Goal: Communication & Community: Answer question/provide support

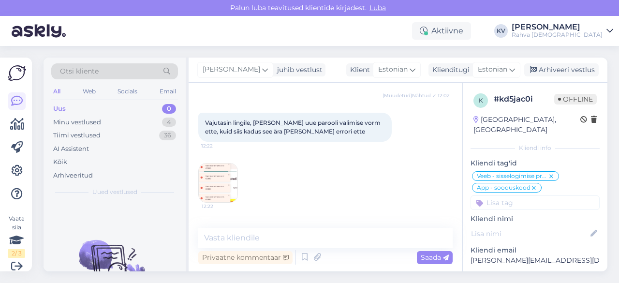
scroll to position [800, 0]
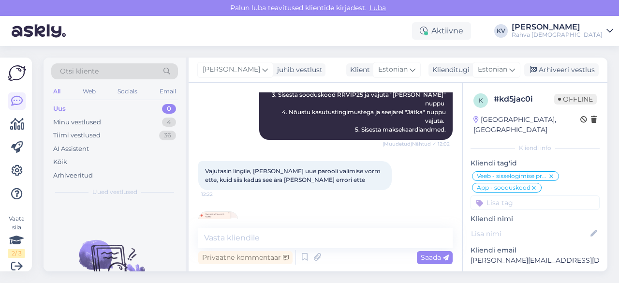
click at [218, 212] on img at bounding box center [218, 231] width 39 height 39
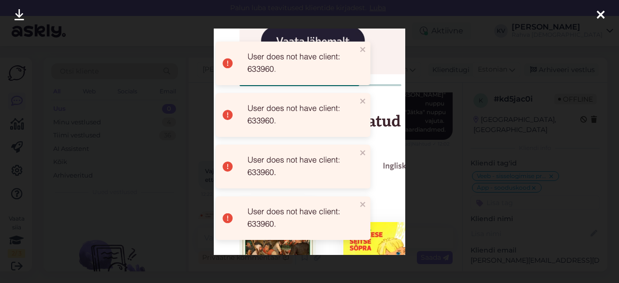
click at [428, 146] on div at bounding box center [309, 141] width 619 height 283
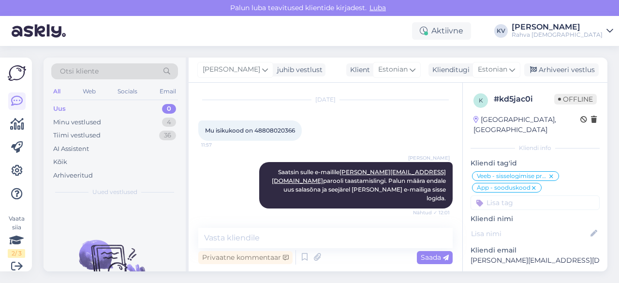
scroll to position [558, 0]
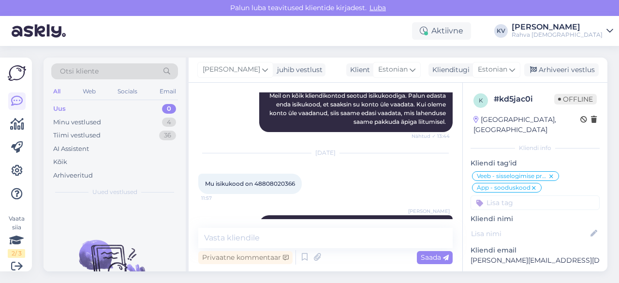
click at [262, 180] on span "Mu isikukood on 48808020366" at bounding box center [250, 183] width 90 height 7
copy div "48808020366 11:57"
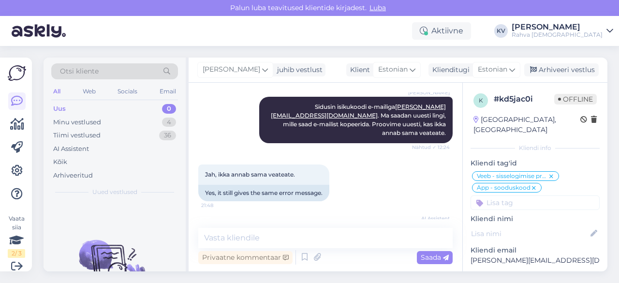
scroll to position [1042, 0]
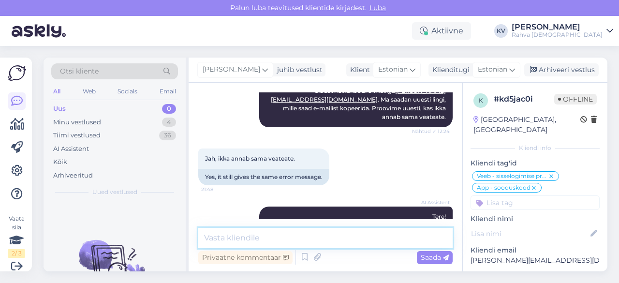
click at [251, 237] on textarea at bounding box center [325, 238] width 254 height 20
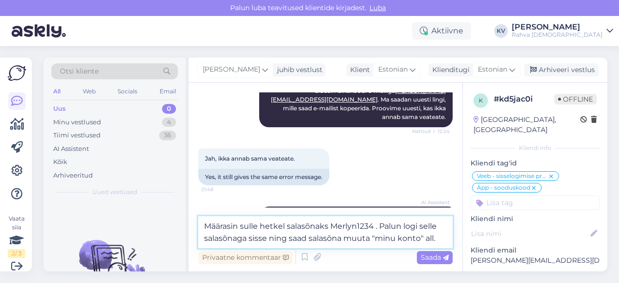
type textarea "Määrasin sulle hetkel salasõnaks Merlyn1234 . Palun logi selle salasõnaga sisse…"
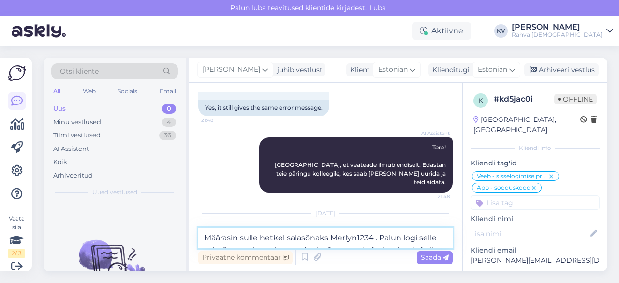
scroll to position [1112, 0]
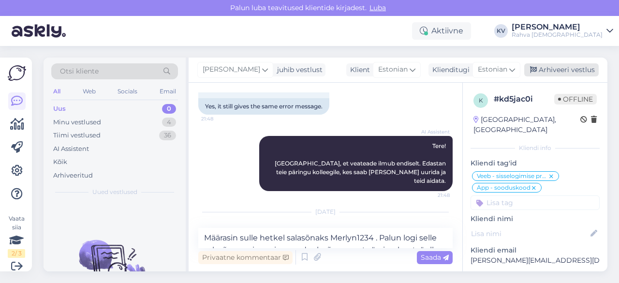
click at [569, 73] on div "Arhiveeri vestlus" at bounding box center [561, 69] width 74 height 13
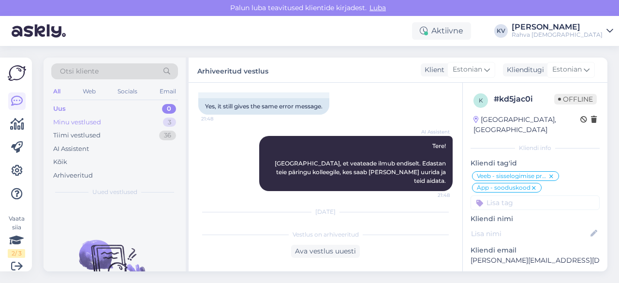
click at [140, 117] on div "Minu vestlused 3" at bounding box center [114, 123] width 127 height 14
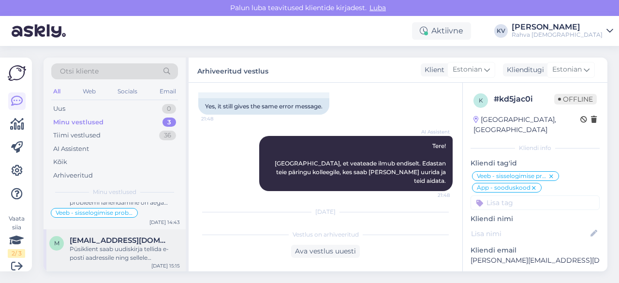
scroll to position [23, 0]
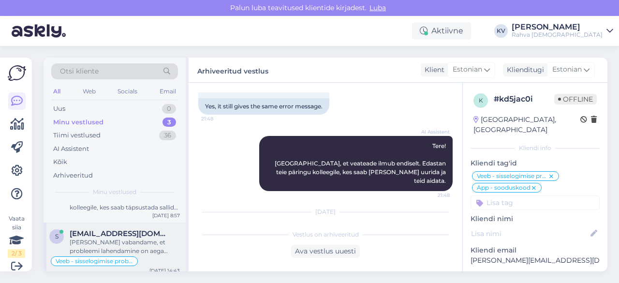
click at [115, 240] on div "[PERSON_NAME] vabandame, et probleemi lahendamine on aega võtnud." at bounding box center [125, 246] width 110 height 17
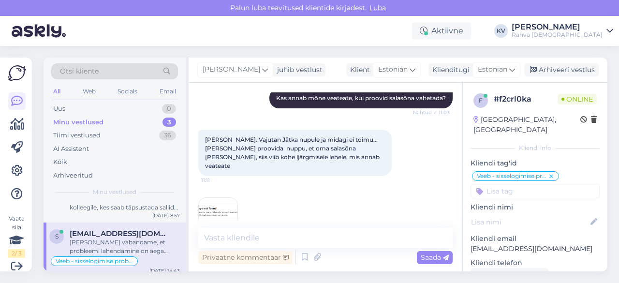
scroll to position [920, 0]
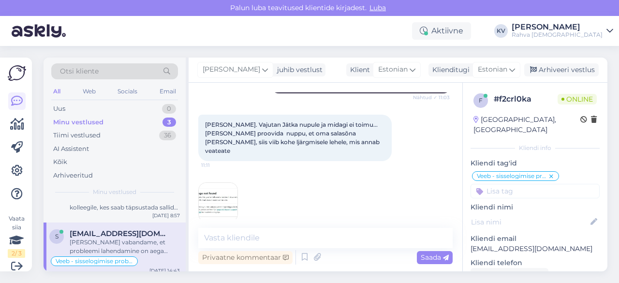
click at [221, 183] on img at bounding box center [218, 202] width 39 height 39
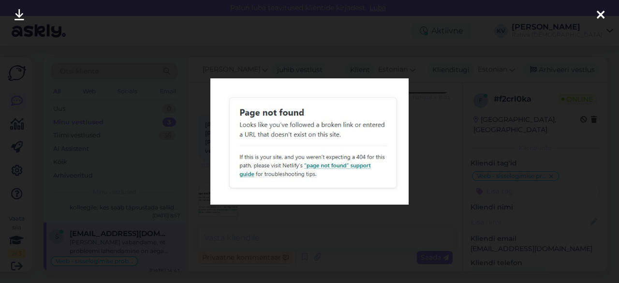
click at [333, 207] on div at bounding box center [309, 141] width 619 height 283
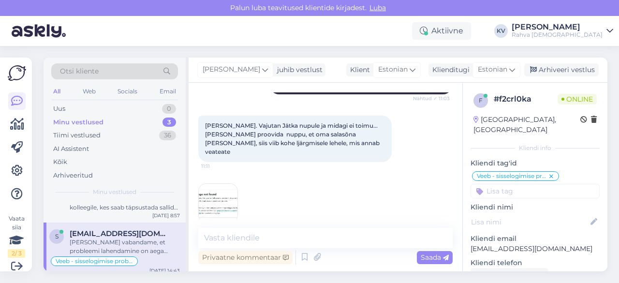
scroll to position [967, 0]
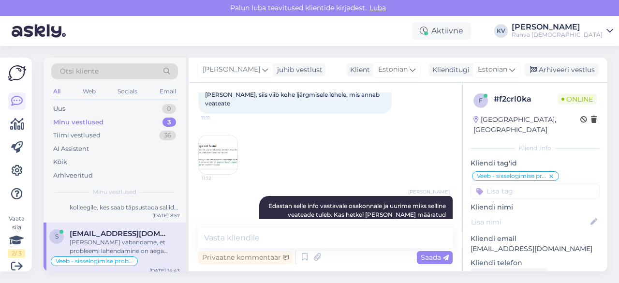
click at [212, 135] on img at bounding box center [218, 154] width 39 height 39
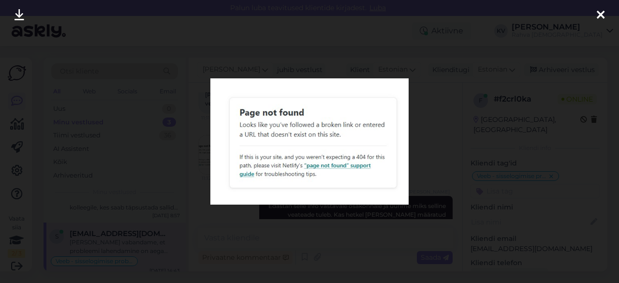
click at [325, 217] on div at bounding box center [309, 141] width 619 height 283
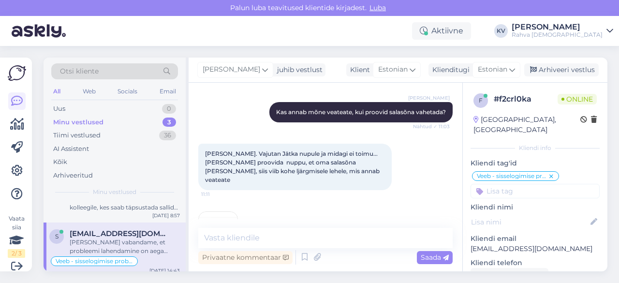
scroll to position [919, 0]
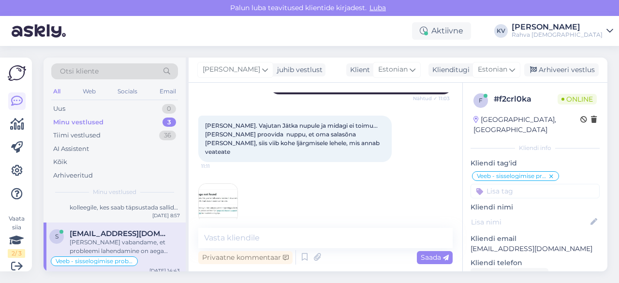
click at [226, 184] on img at bounding box center [218, 203] width 39 height 39
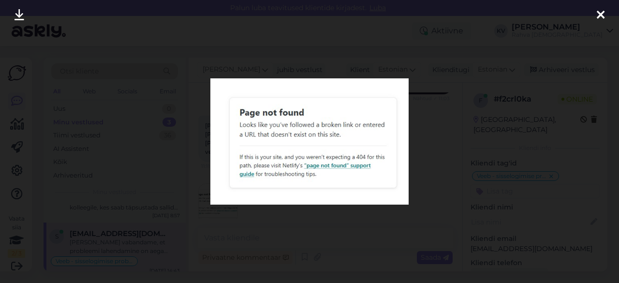
click at [359, 211] on div at bounding box center [309, 141] width 619 height 283
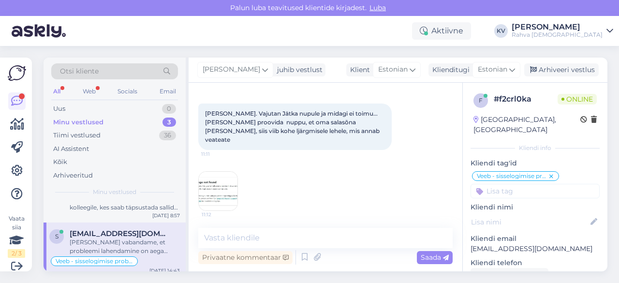
scroll to position [969, 0]
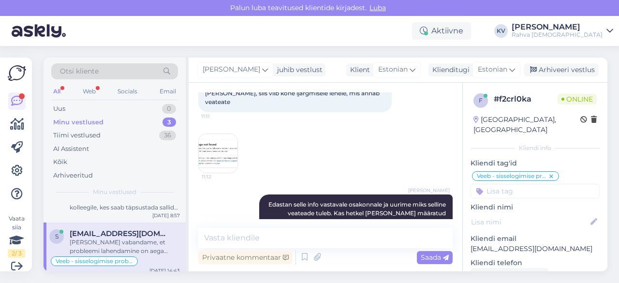
click at [227, 134] on img at bounding box center [218, 153] width 39 height 39
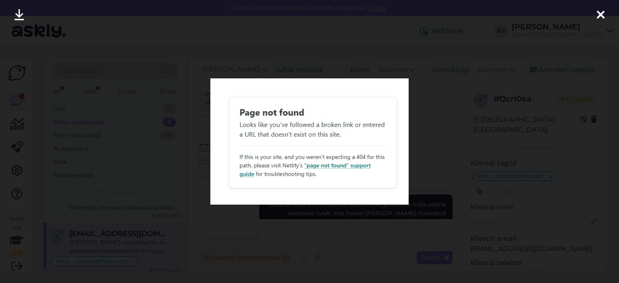
click at [297, 212] on div at bounding box center [309, 141] width 619 height 283
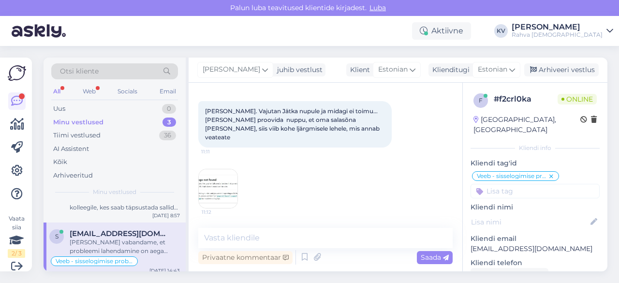
scroll to position [920, 0]
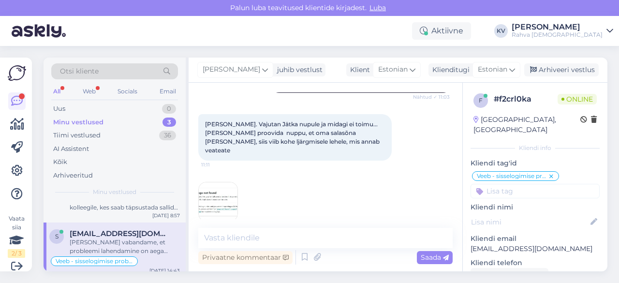
click at [204, 182] on img at bounding box center [218, 201] width 39 height 39
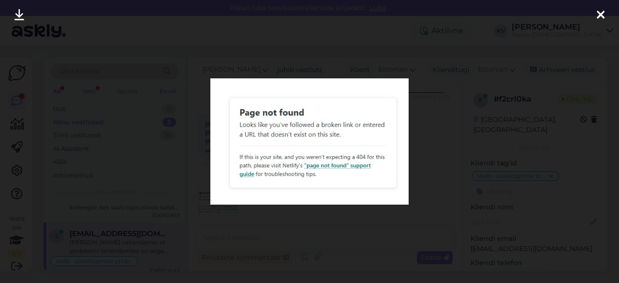
click at [340, 223] on div at bounding box center [309, 141] width 619 height 283
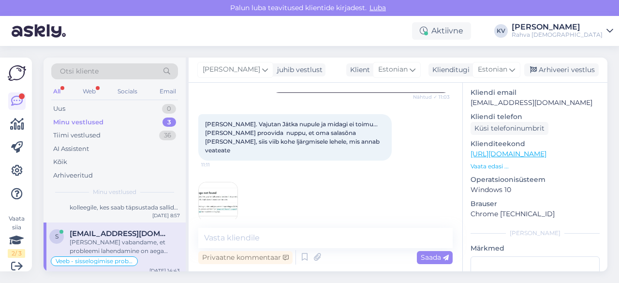
scroll to position [124, 0]
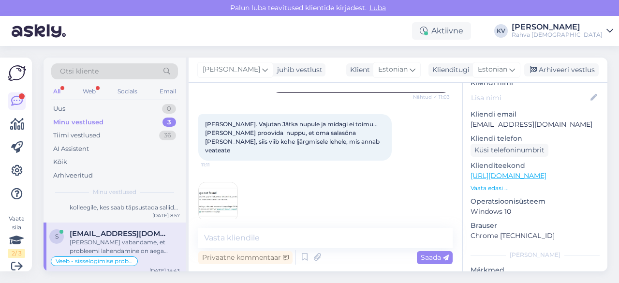
click at [499, 184] on p "Vaata edasi ..." at bounding box center [535, 188] width 129 height 9
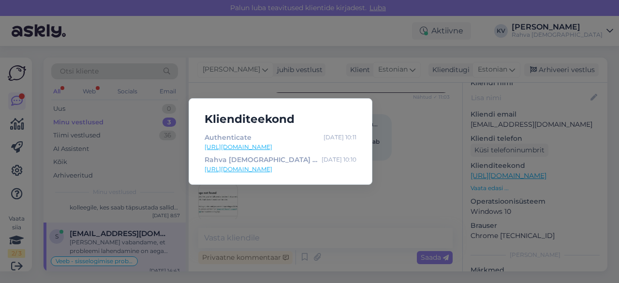
click at [283, 150] on link "[URL][DOMAIN_NAME]" at bounding box center [281, 147] width 152 height 9
click at [255, 167] on link "[URL][DOMAIN_NAME]" at bounding box center [281, 169] width 152 height 9
click at [433, 154] on div "Klienditeekond Authenticate [DATE] 10:11 [URL][DOMAIN_NAME] Rahva Raamat | Raam…" at bounding box center [309, 141] width 619 height 283
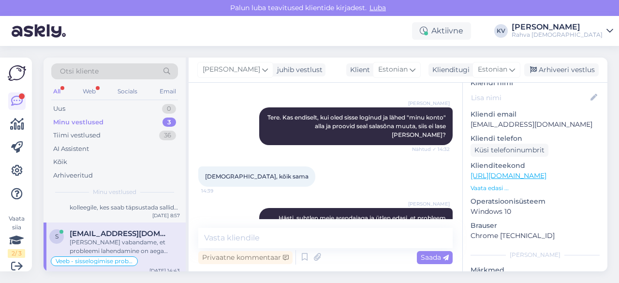
scroll to position [1404, 0]
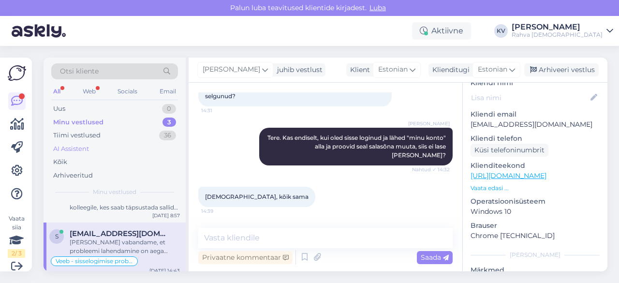
click at [86, 147] on div "AI Assistent" at bounding box center [71, 149] width 36 height 10
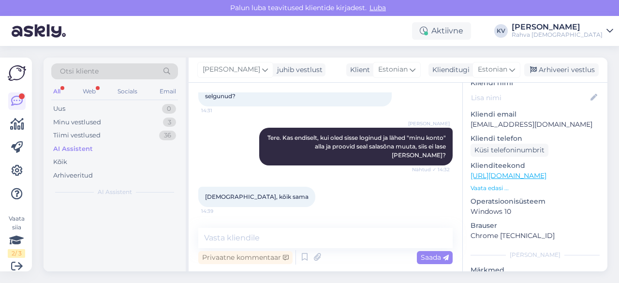
scroll to position [0, 0]
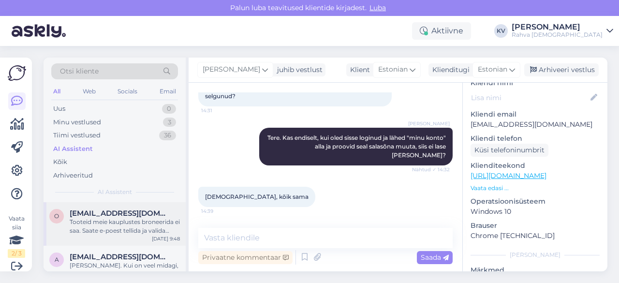
click at [94, 222] on div "Tooteid meie kauplustes broneerida ei saa. Saate e-poest tellida ja valida järe…" at bounding box center [125, 226] width 110 height 17
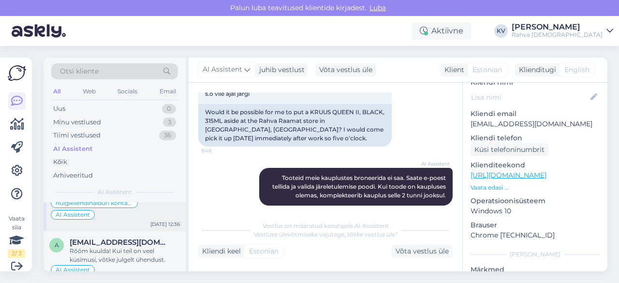
scroll to position [97, 0]
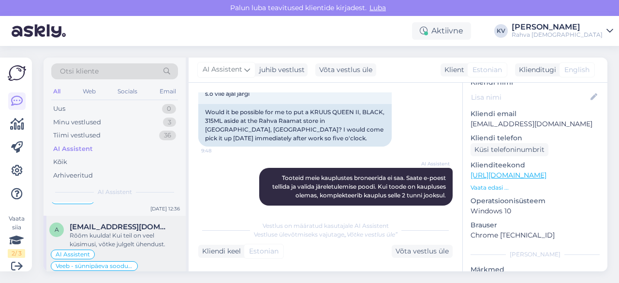
click at [122, 227] on span "[EMAIL_ADDRESS][DOMAIN_NAME]" at bounding box center [120, 226] width 101 height 9
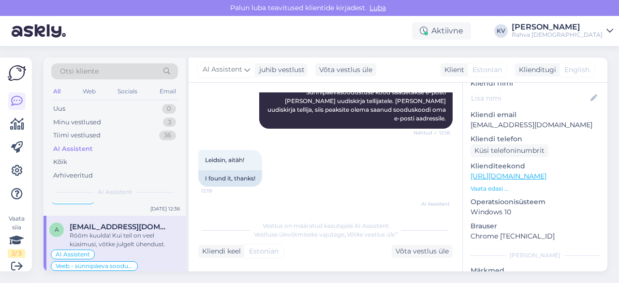
scroll to position [428, 0]
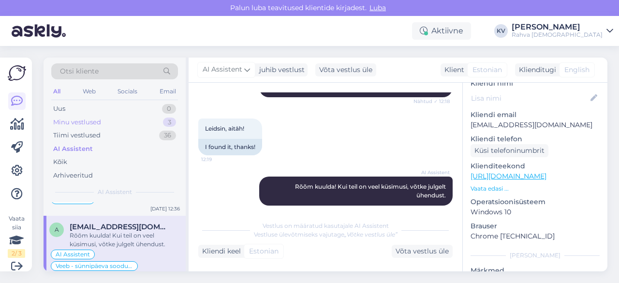
click at [97, 121] on div "Minu vestlused" at bounding box center [77, 123] width 48 height 10
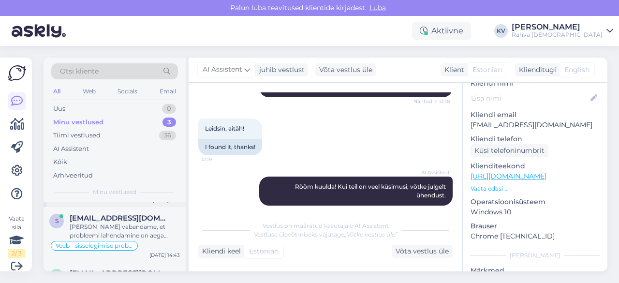
scroll to position [24, 0]
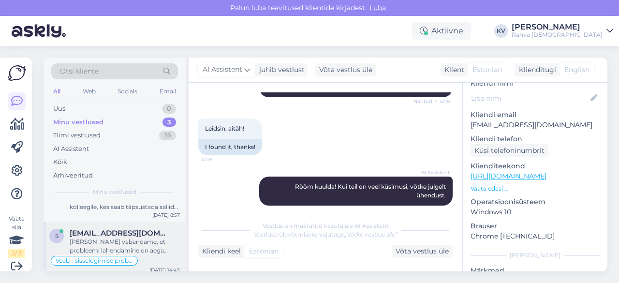
click at [86, 230] on span "[EMAIL_ADDRESS][DOMAIN_NAME]" at bounding box center [120, 233] width 101 height 9
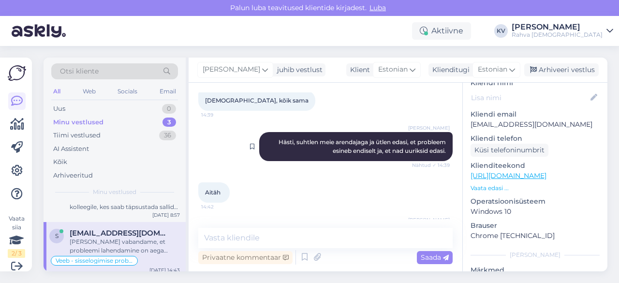
scroll to position [1452, 0]
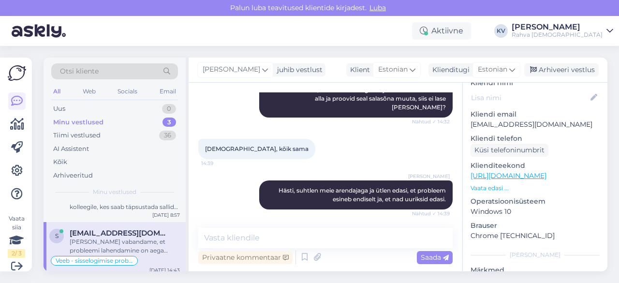
click at [496, 119] on p "[EMAIL_ADDRESS][DOMAIN_NAME]" at bounding box center [535, 124] width 129 height 10
copy p "[EMAIL_ADDRESS][DOMAIN_NAME]"
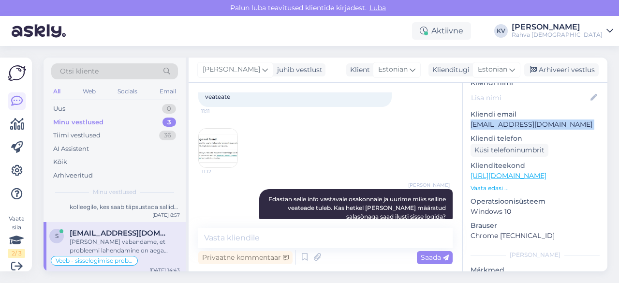
scroll to position [920, 0]
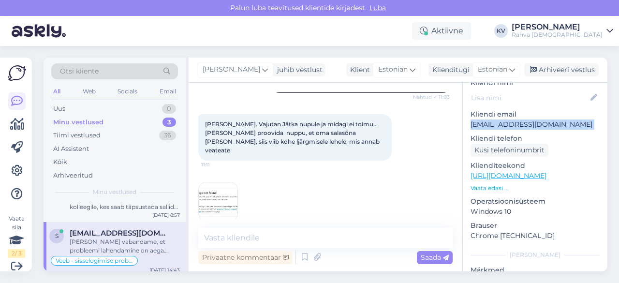
click at [225, 182] on img at bounding box center [218, 201] width 39 height 39
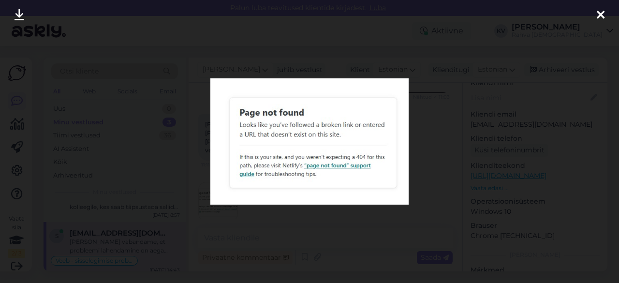
click at [359, 218] on div at bounding box center [309, 141] width 619 height 283
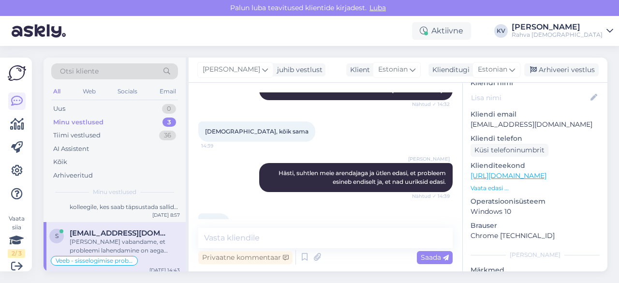
scroll to position [1500, 0]
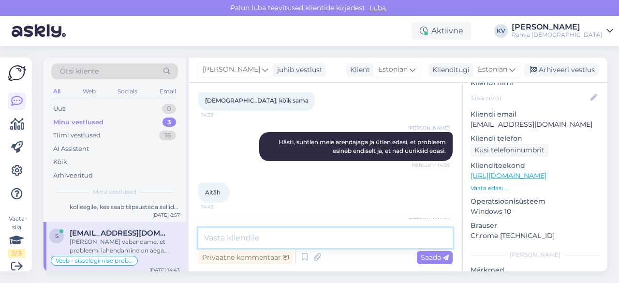
click at [295, 229] on textarea at bounding box center [325, 238] width 254 height 20
click at [237, 239] on textarea at bounding box center [325, 238] width 254 height 20
click at [277, 231] on textarea at bounding box center [325, 238] width 254 height 20
click at [266, 229] on textarea at bounding box center [325, 238] width 254 height 20
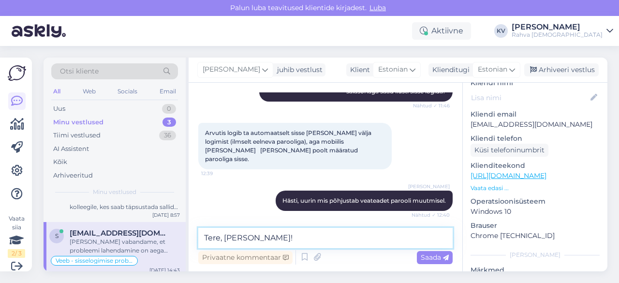
scroll to position [1113, 0]
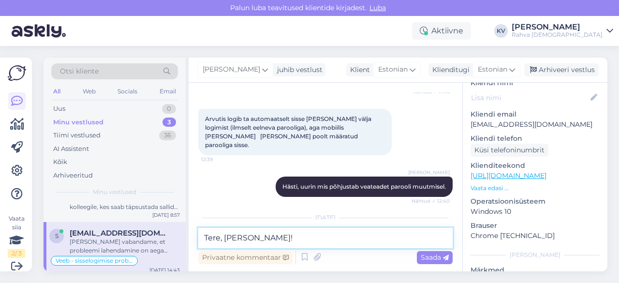
drag, startPoint x: 250, startPoint y: 240, endPoint x: 223, endPoint y: 237, distance: 26.3
click at [223, 237] on textarea "Tere, [PERSON_NAME]!" at bounding box center [325, 238] width 254 height 20
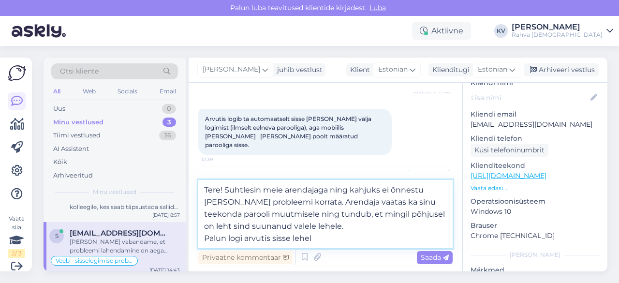
click at [329, 239] on textarea "Tere! Suhtlesin meie arendajaga ning kahjuks ei õnnestu [PERSON_NAME] probleemi…" at bounding box center [325, 214] width 254 height 68
paste textarea "[URL][DOMAIN_NAME]"
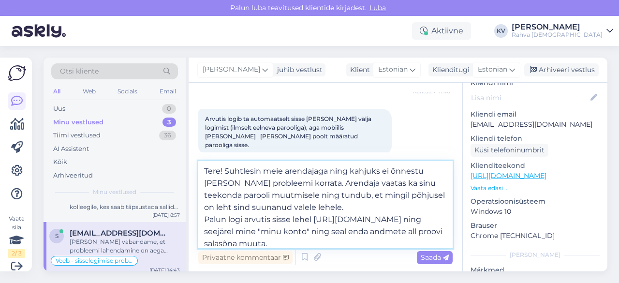
scroll to position [12, 0]
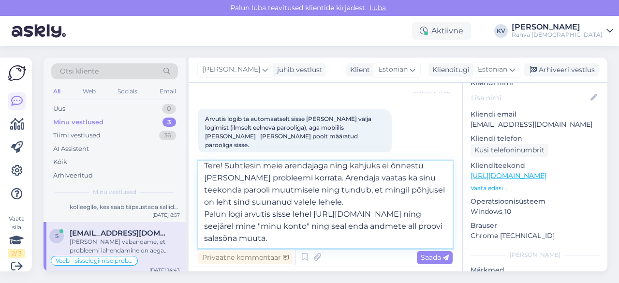
type textarea "Tere! Suhtlesin meie arendajaga ning kahjuks ei õnnestu [PERSON_NAME] probleemi…"
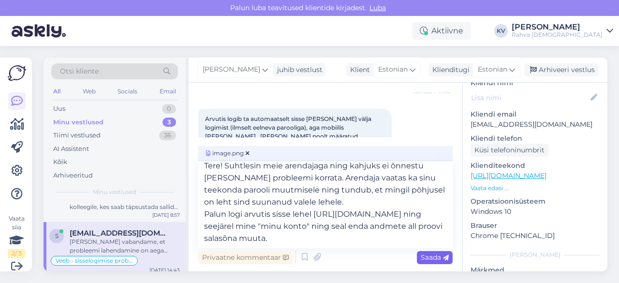
click at [435, 261] on span "Saada" at bounding box center [435, 257] width 28 height 9
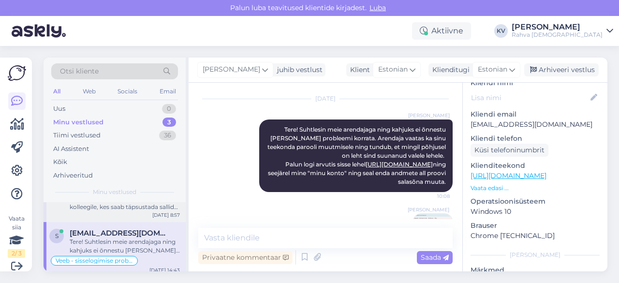
scroll to position [0, 0]
